Goal: Navigation & Orientation: Find specific page/section

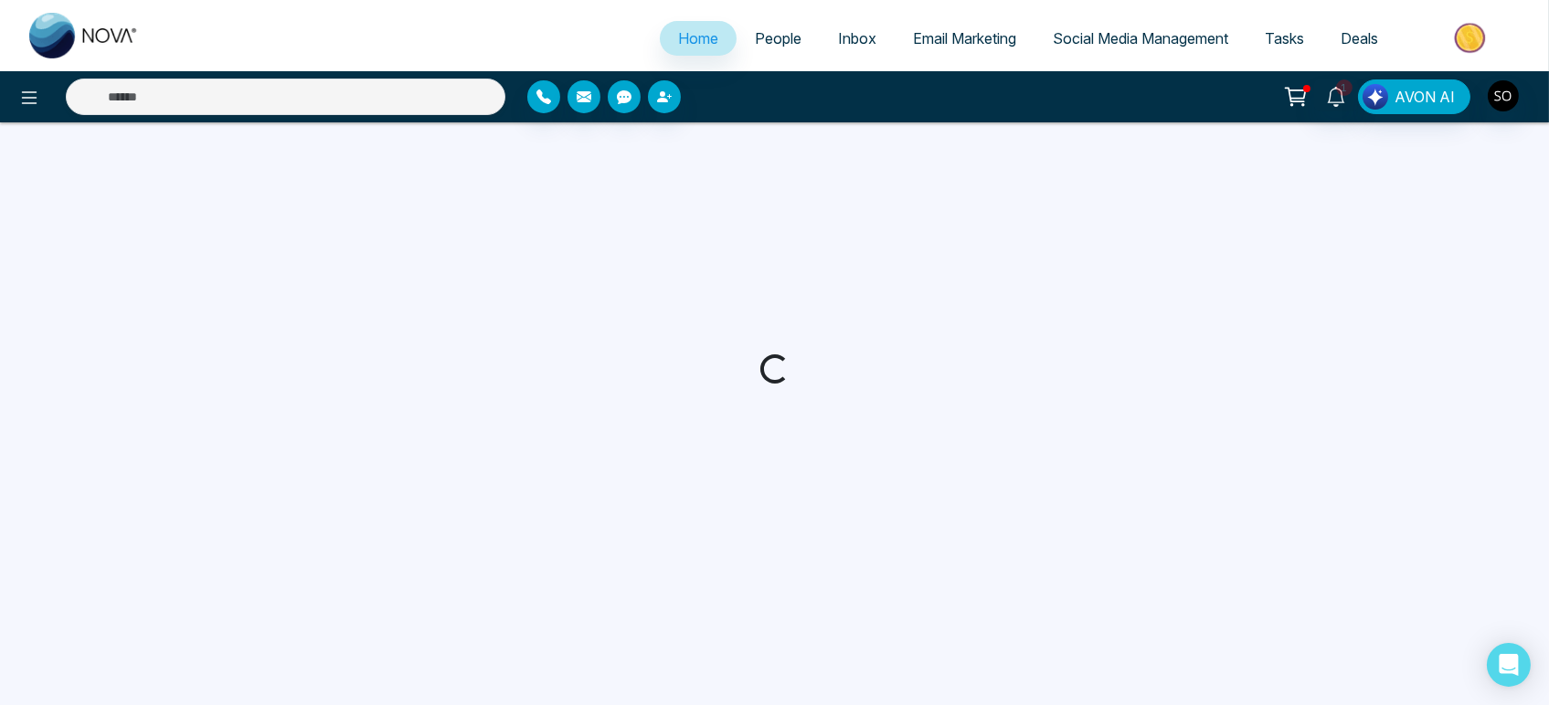
select select "*"
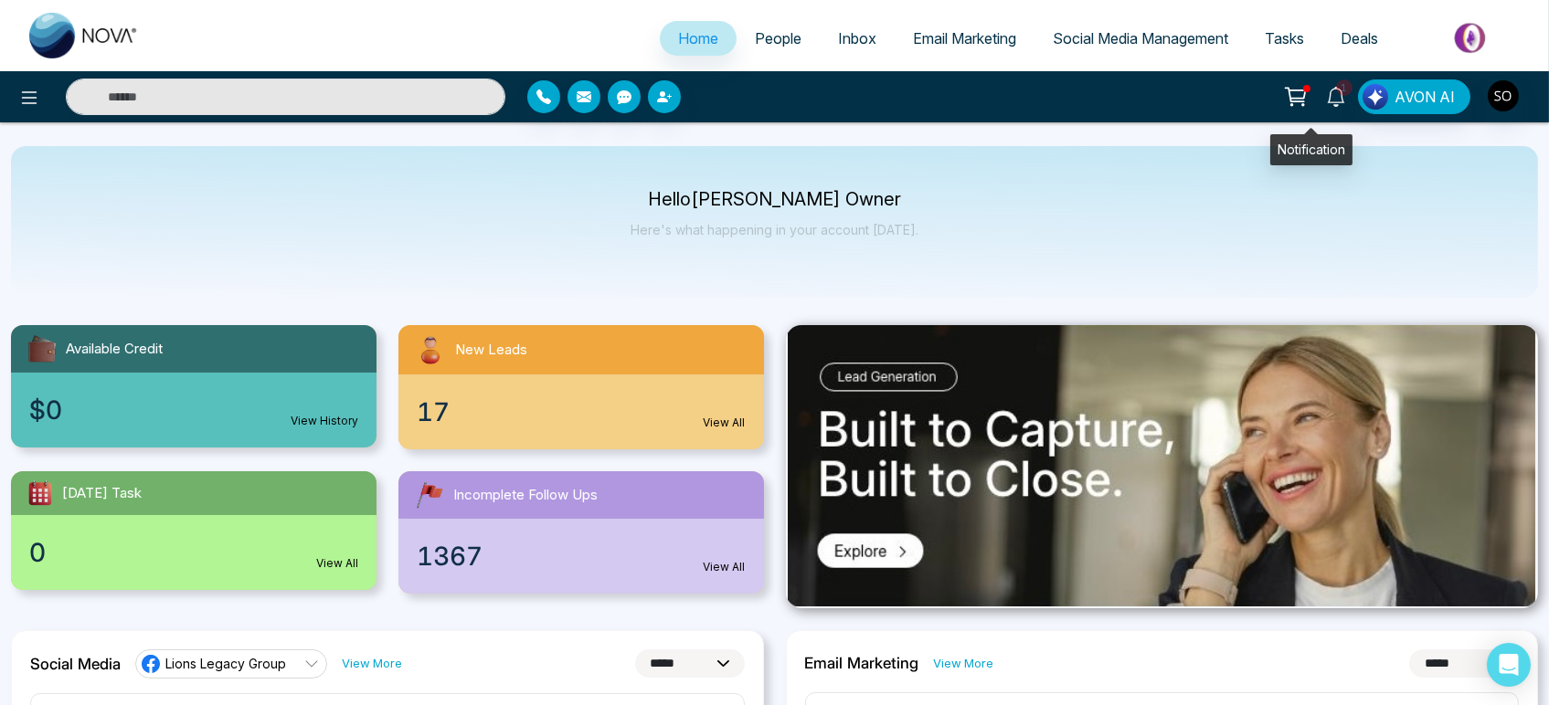
click at [1326, 101] on icon at bounding box center [1336, 97] width 20 height 20
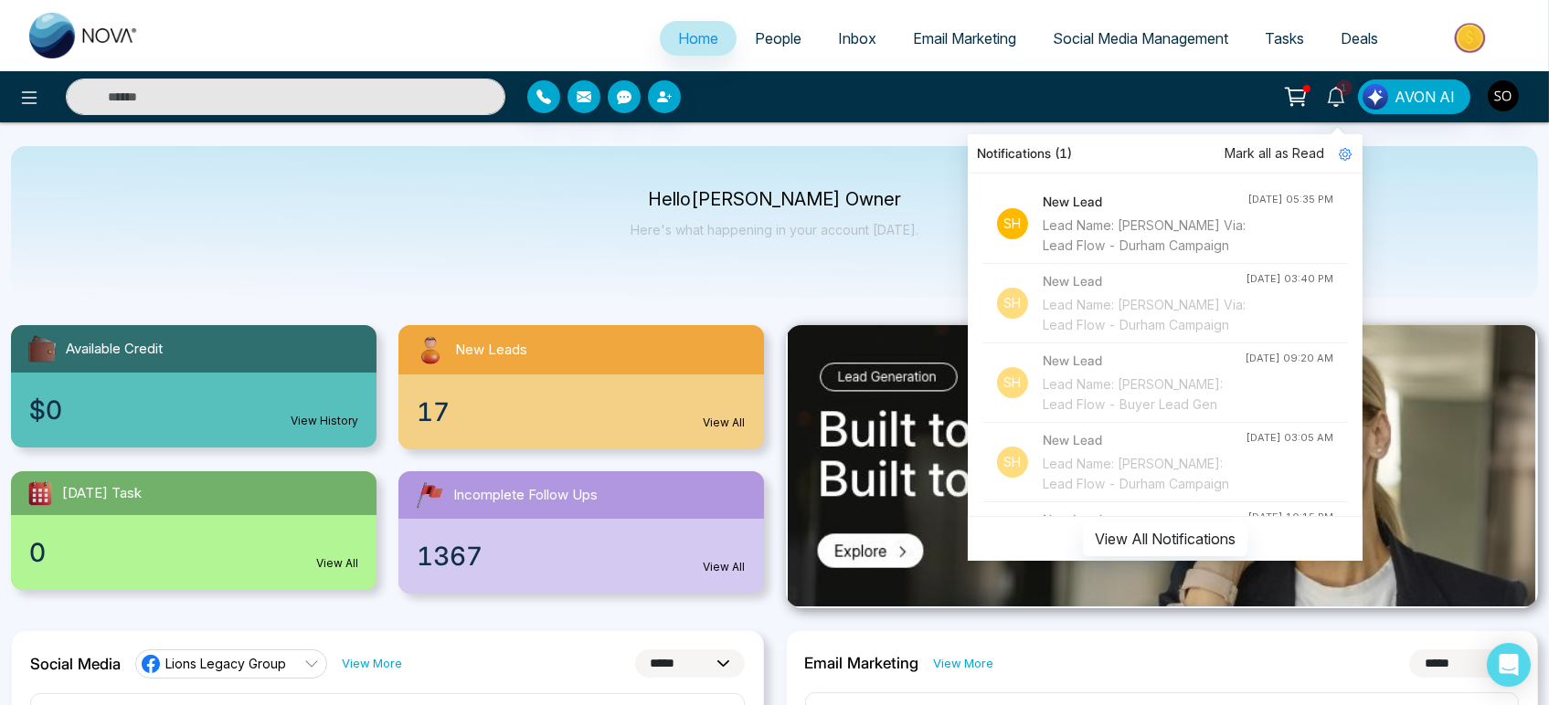
click at [1258, 148] on span "Mark all as Read" at bounding box center [1275, 153] width 100 height 20
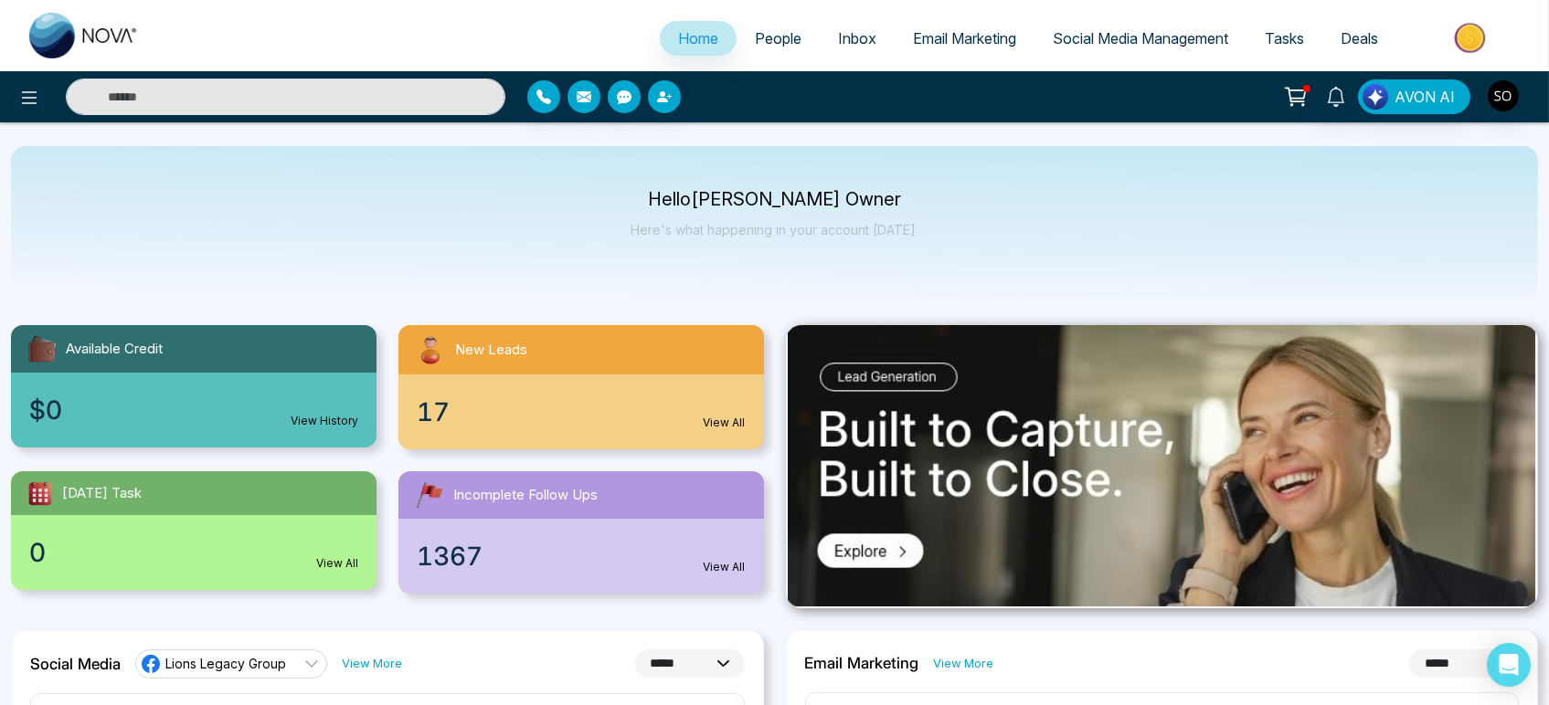
click at [779, 34] on link "People" at bounding box center [778, 38] width 83 height 35
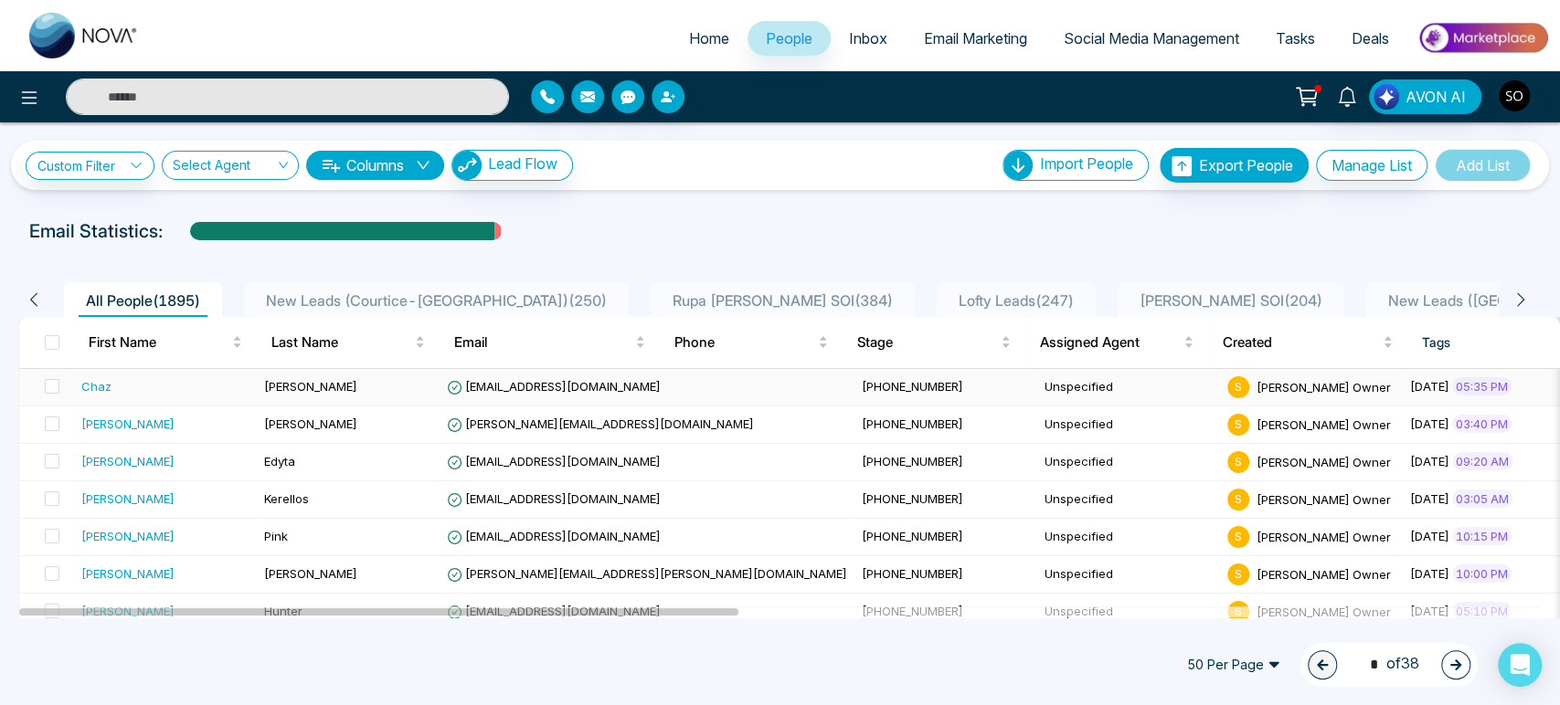
click at [135, 396] on div "Chaz" at bounding box center [165, 386] width 168 height 18
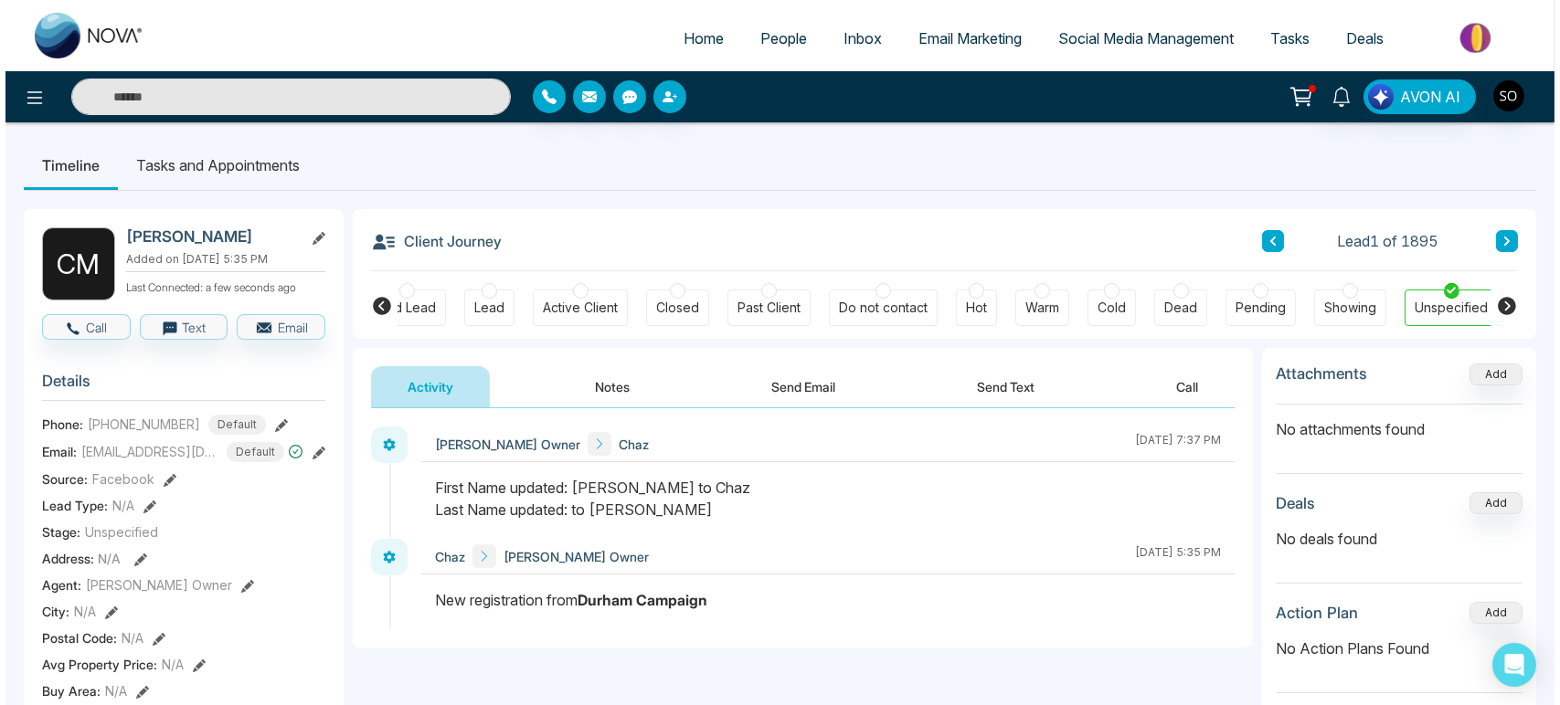
scroll to position [0, 234]
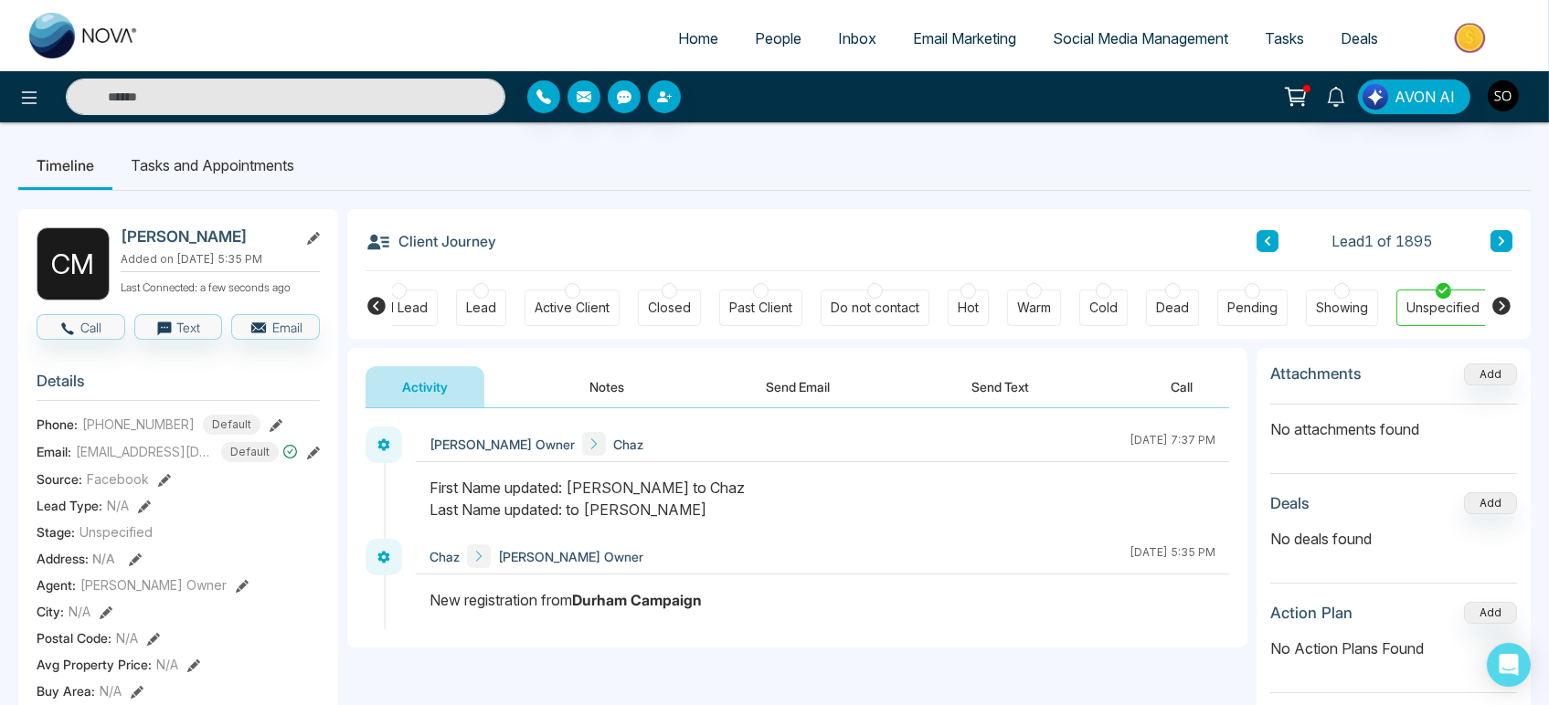
click at [755, 44] on span "People" at bounding box center [778, 38] width 47 height 18
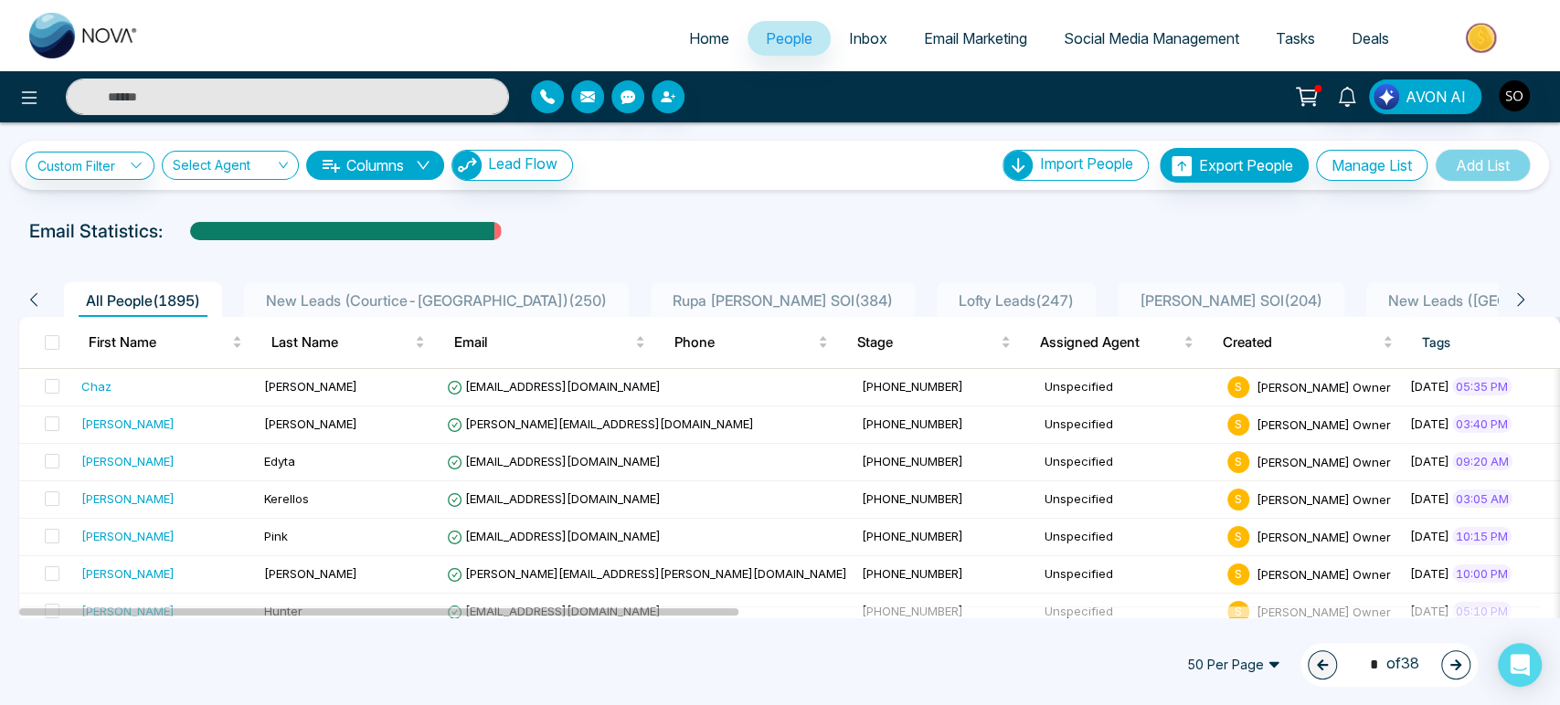
click at [1529, 308] on icon at bounding box center [1520, 300] width 16 height 16
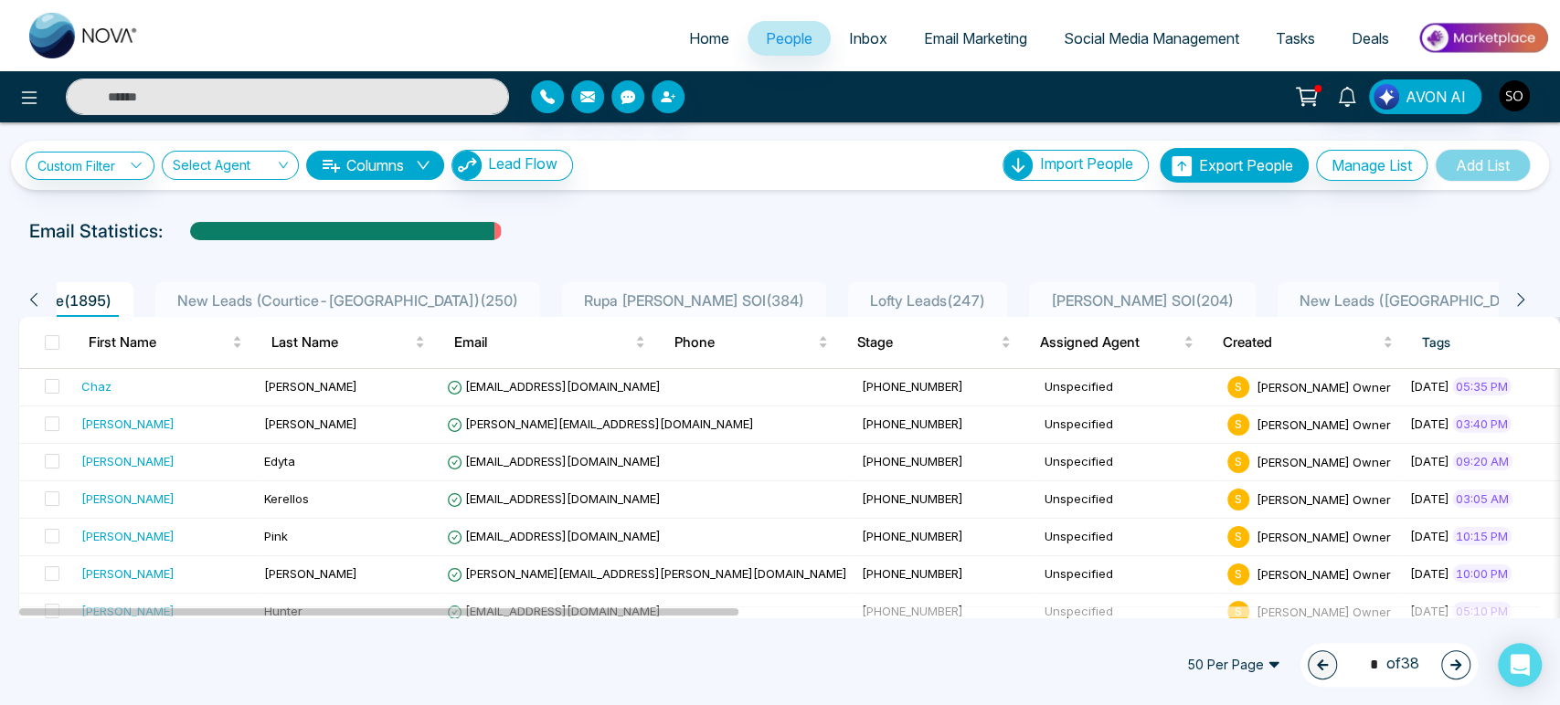
click at [1529, 308] on icon at bounding box center [1520, 300] width 16 height 16
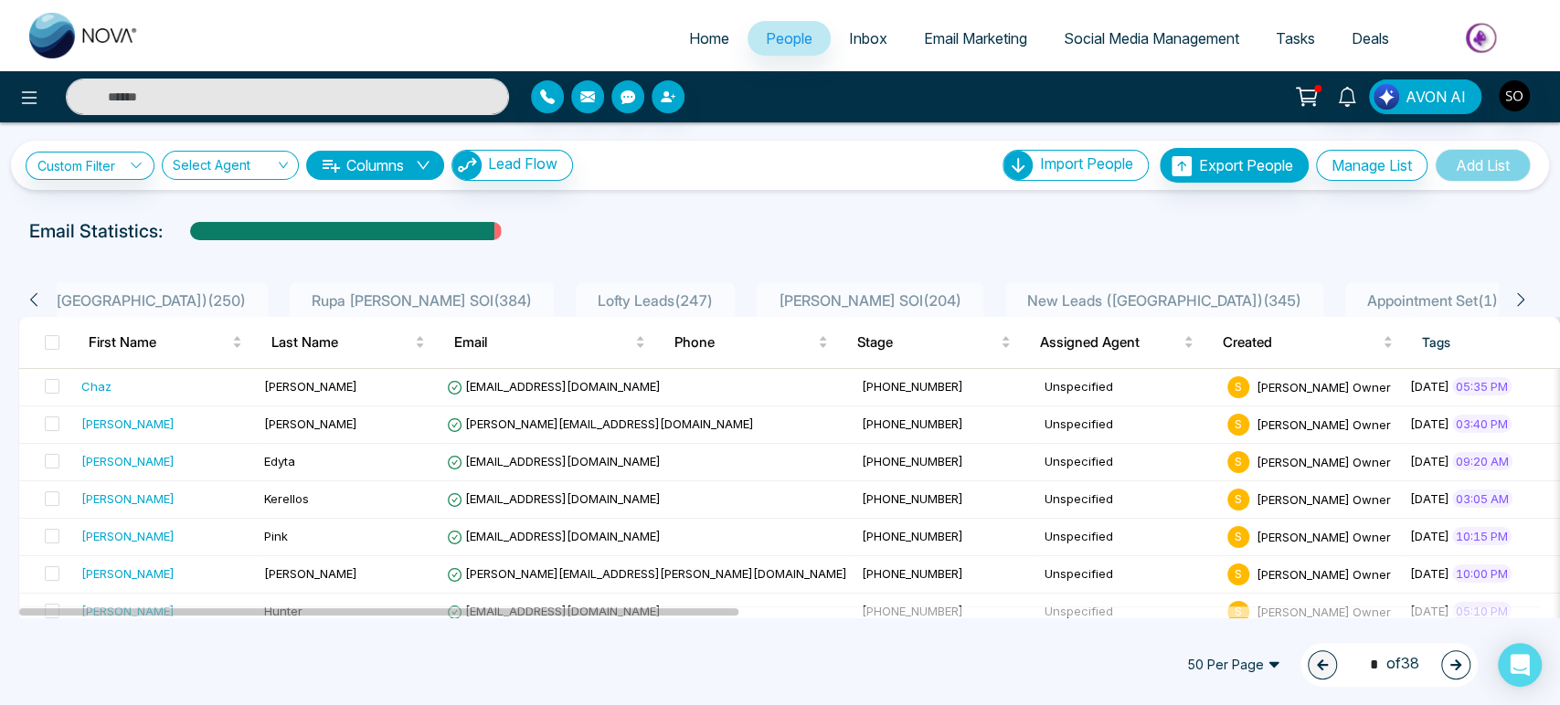
click at [1529, 308] on icon at bounding box center [1520, 300] width 16 height 16
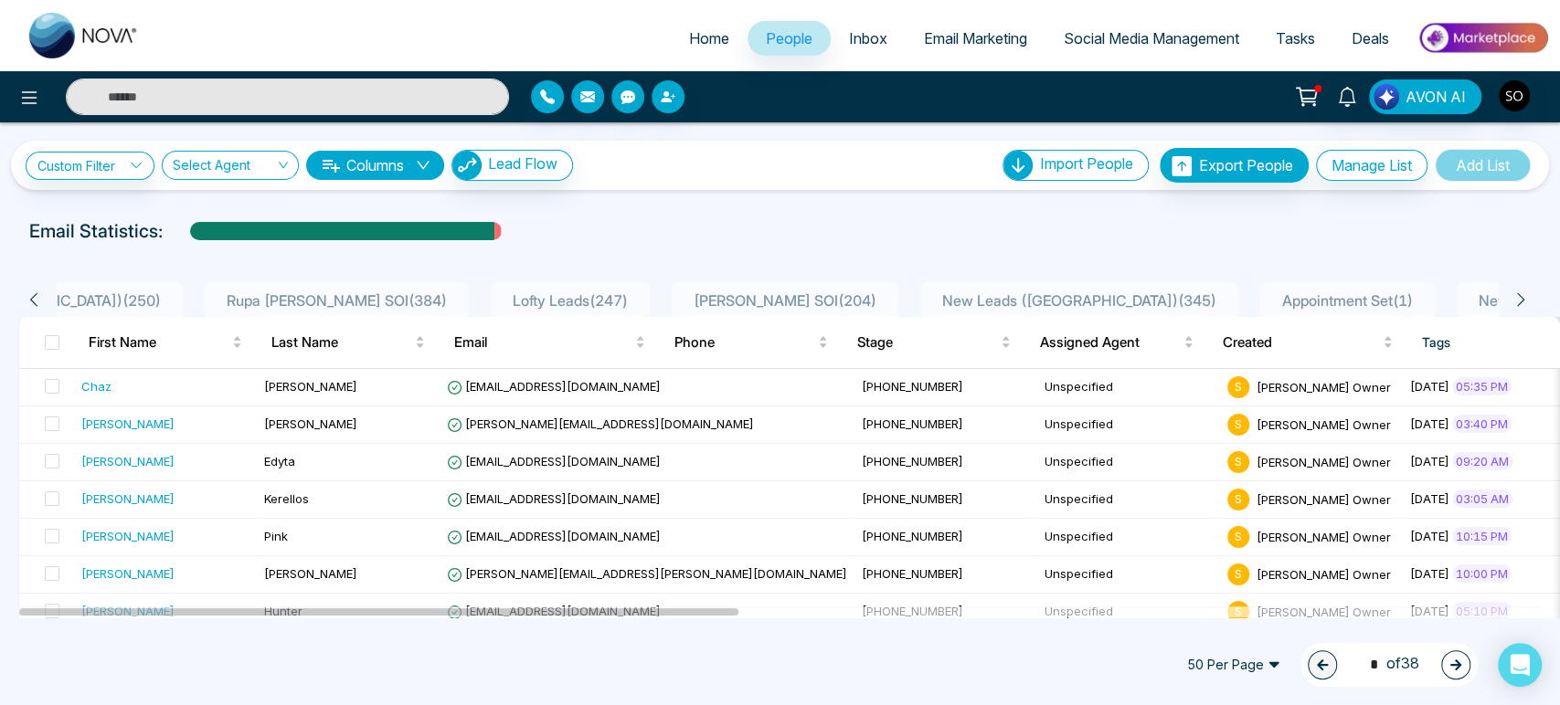
click at [1529, 308] on icon at bounding box center [1520, 300] width 16 height 16
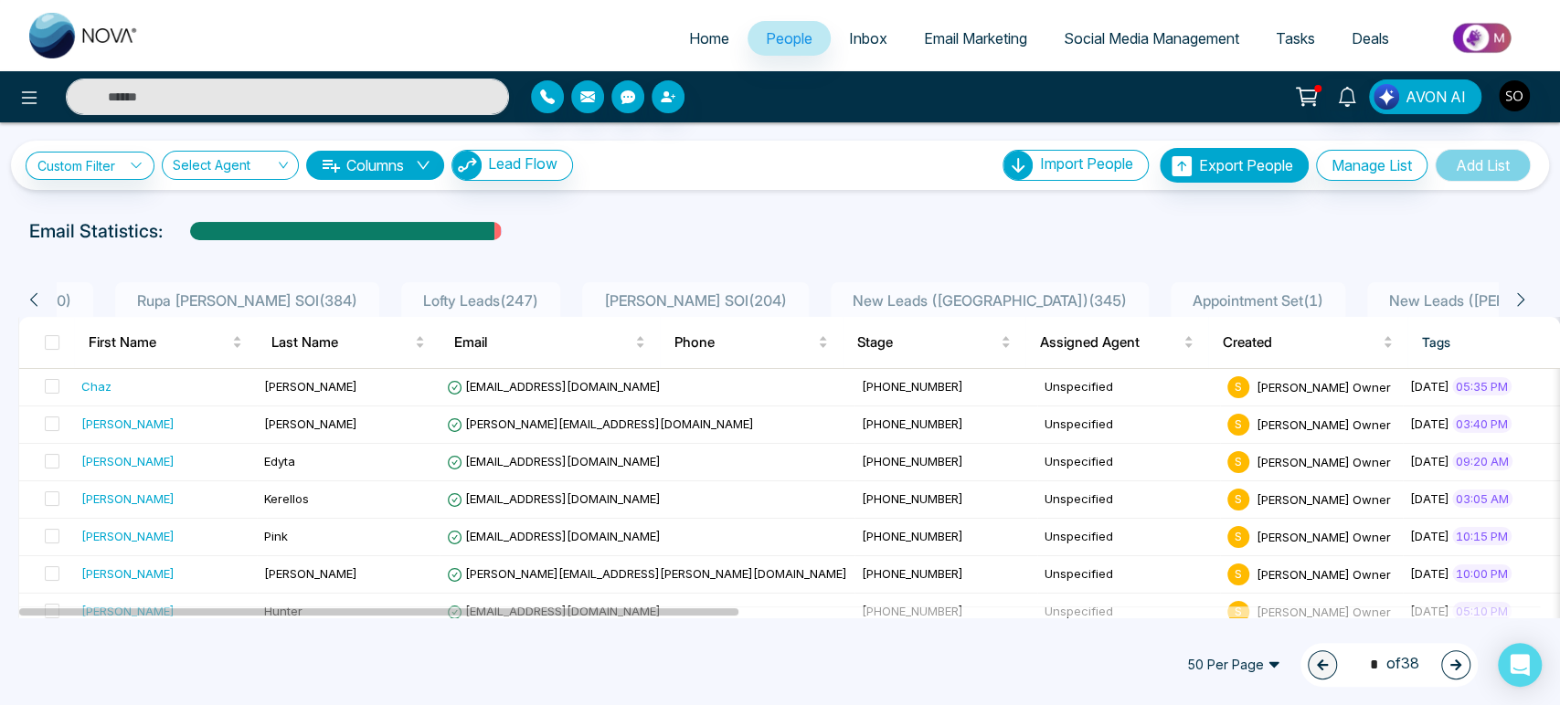
click at [1529, 308] on icon at bounding box center [1520, 300] width 16 height 16
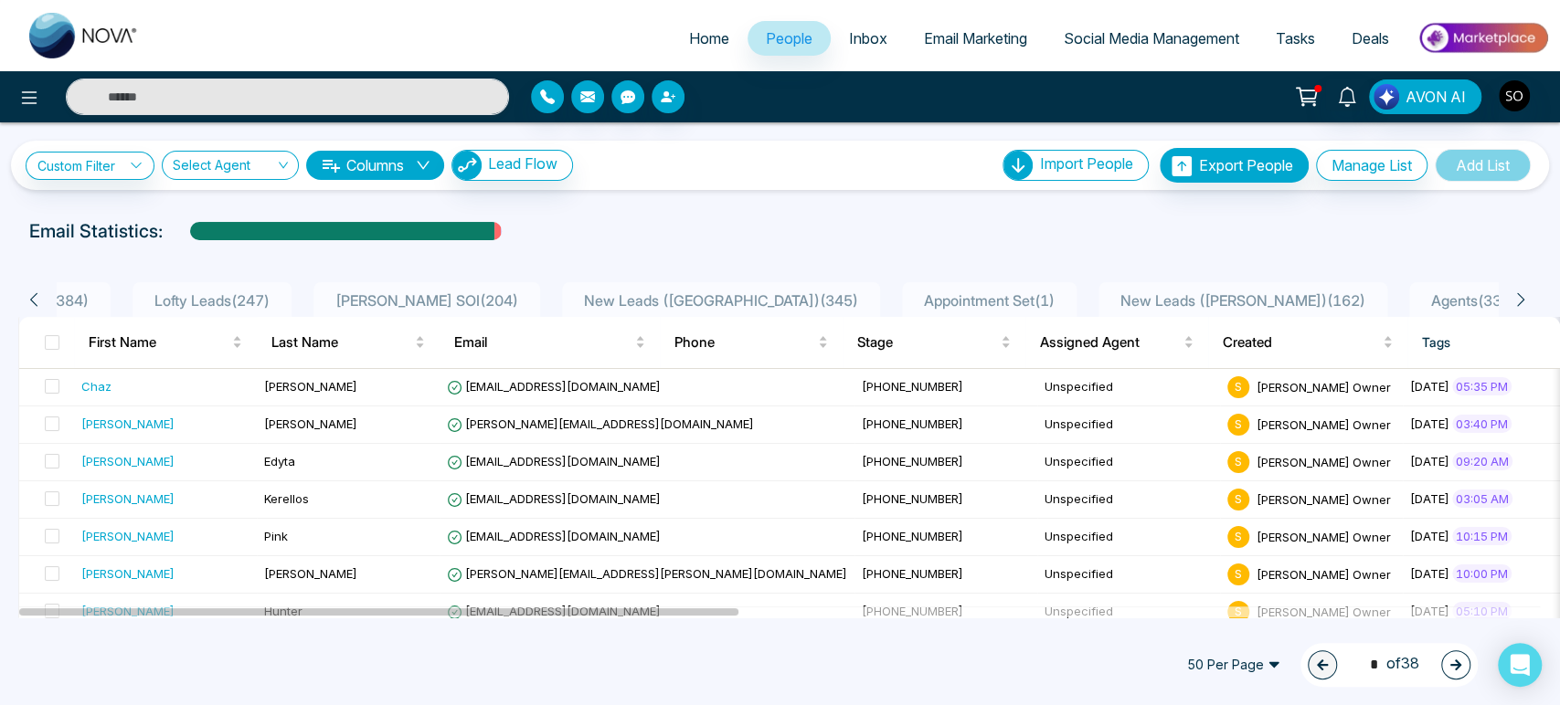
scroll to position [0, 832]
click at [1529, 308] on icon at bounding box center [1520, 300] width 16 height 16
click at [1424, 310] on span "Agents ( 331 )" at bounding box center [1446, 301] width 100 height 18
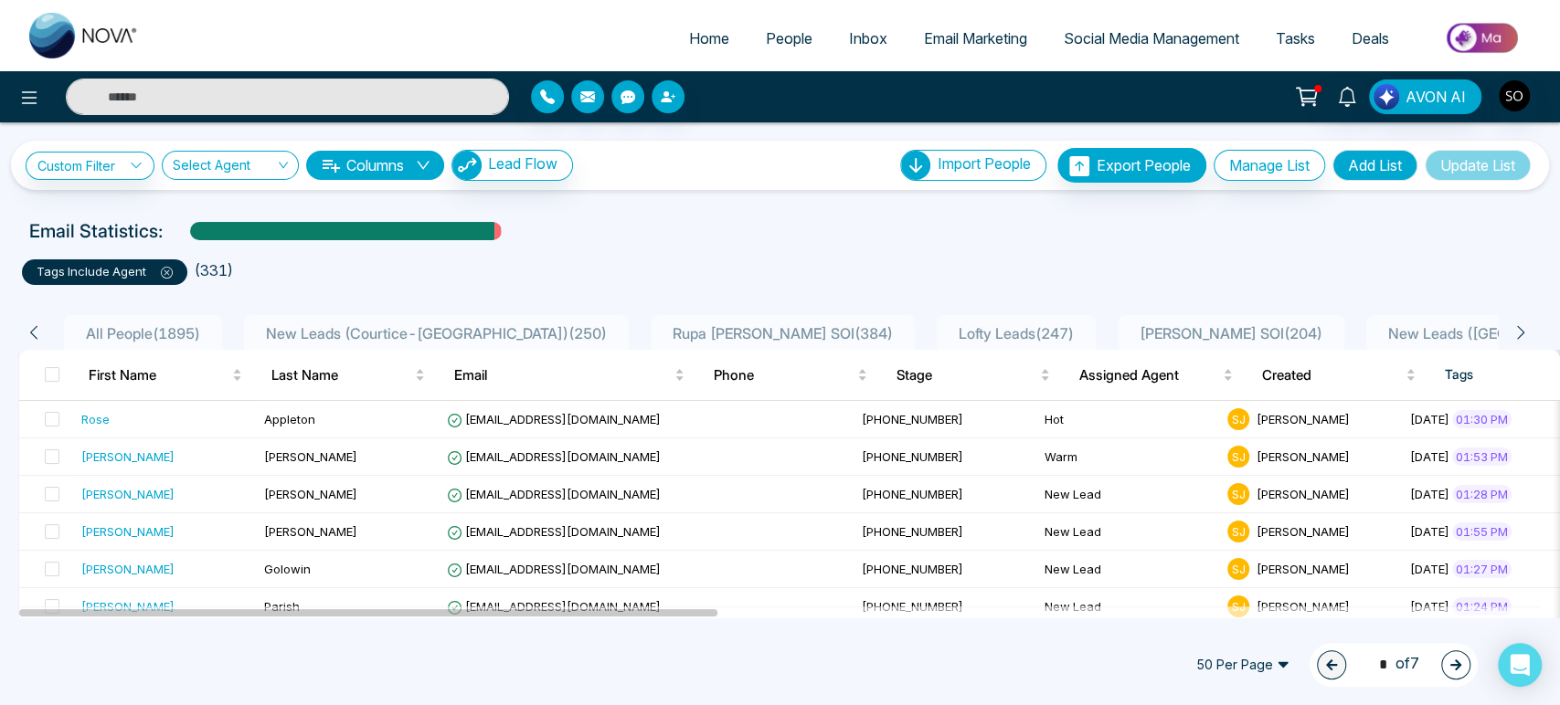
click at [1298, 270] on ul "tags include Agent ( 331 )" at bounding box center [780, 268] width 1516 height 33
